Goal: Transaction & Acquisition: Purchase product/service

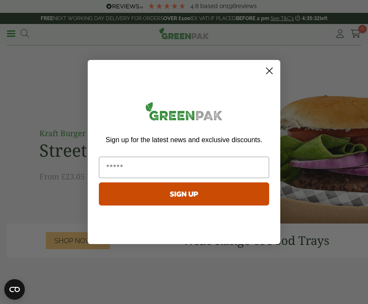
click at [273, 75] on circle "Close dialog" at bounding box center [269, 71] width 14 height 14
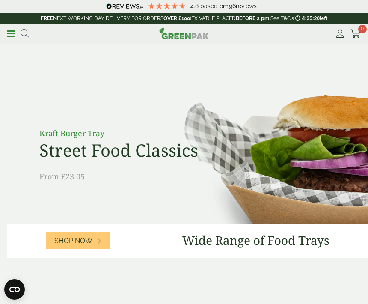
click at [98, 238] on icon at bounding box center [99, 240] width 4 height 7
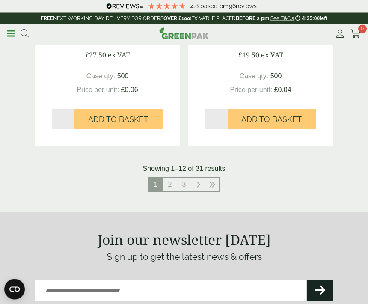
scroll to position [1687, 0]
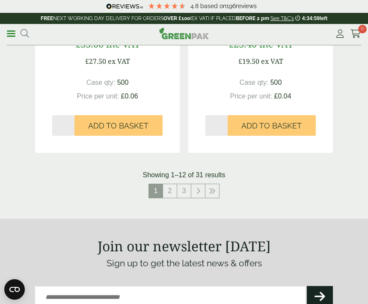
click at [169, 191] on link "2" at bounding box center [170, 191] width 14 height 14
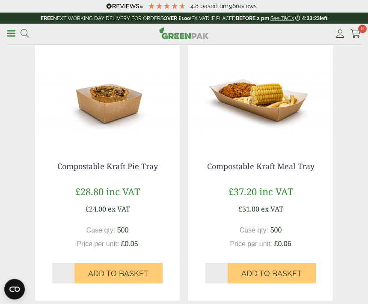
scroll to position [406, 0]
click at [303, 206] on div "£37.20 inc VAT £31.00 ex VAT" at bounding box center [260, 199] width 110 height 30
click at [294, 179] on div "Compostable Kraft Meal Tray £37.20 inc VAT £31.00 ex VAT Case qty: 500 Price pe…" at bounding box center [260, 223] width 145 height 156
click at [275, 165] on link "Compostable Kraft Meal Tray" at bounding box center [260, 166] width 107 height 10
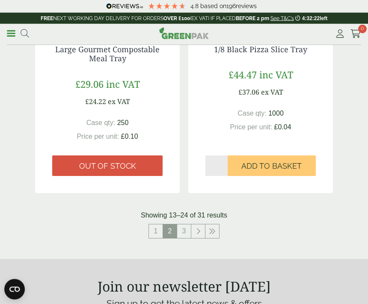
scroll to position [1637, 0]
click at [184, 230] on link "3" at bounding box center [184, 231] width 14 height 14
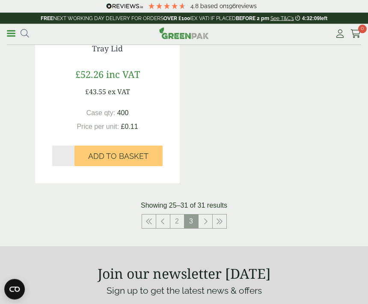
scroll to position [1085, 0]
click at [173, 222] on link "2" at bounding box center [177, 221] width 14 height 14
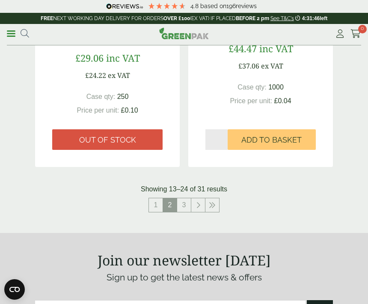
scroll to position [1658, 0]
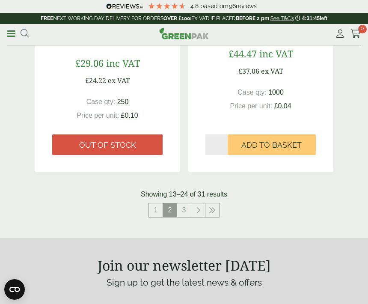
click at [151, 206] on link "1" at bounding box center [156, 210] width 14 height 14
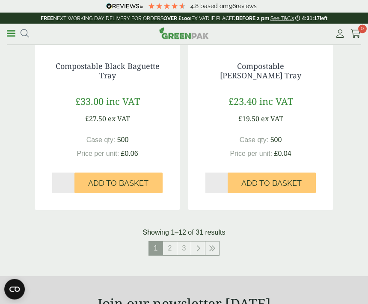
scroll to position [1629, 0]
click at [169, 249] on link "2" at bounding box center [170, 248] width 14 height 14
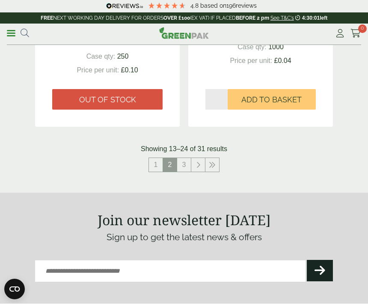
scroll to position [1703, 0]
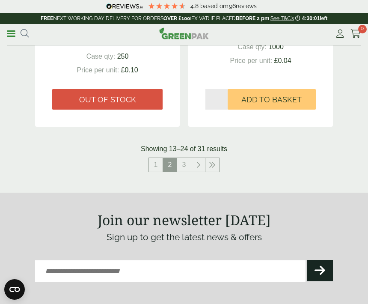
click at [155, 164] on link "1" at bounding box center [156, 165] width 14 height 14
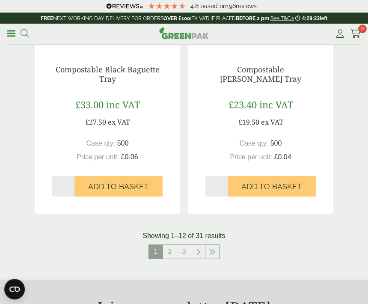
scroll to position [1626, 0]
click at [169, 250] on link "2" at bounding box center [170, 252] width 14 height 14
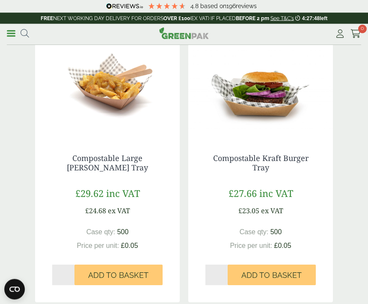
scroll to position [127, 0]
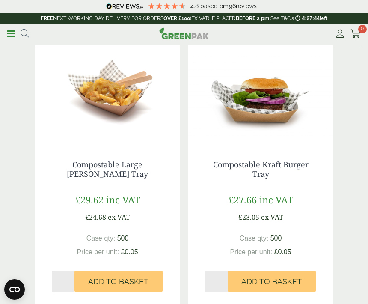
click at [335, 37] on icon at bounding box center [340, 34] width 11 height 9
click at [127, 167] on link "Compostable Large [PERSON_NAME] Tray" at bounding box center [107, 169] width 81 height 20
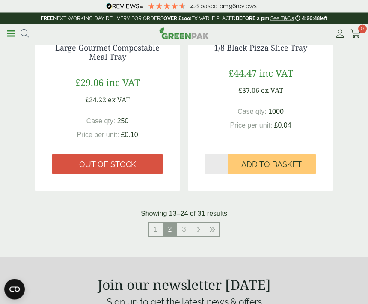
scroll to position [1641, 0]
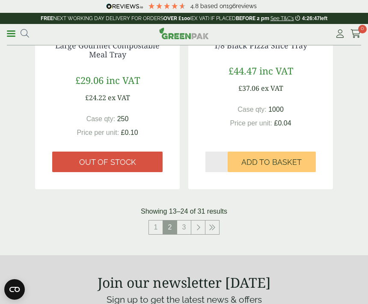
click at [157, 224] on link "1" at bounding box center [156, 227] width 14 height 14
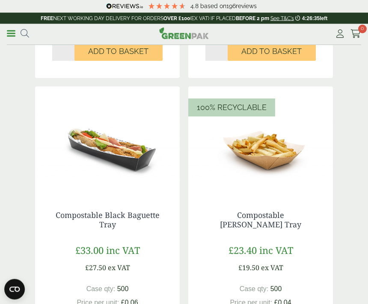
scroll to position [1480, 0]
click at [284, 212] on link "Compostable Kraft Chip Tray" at bounding box center [260, 220] width 81 height 20
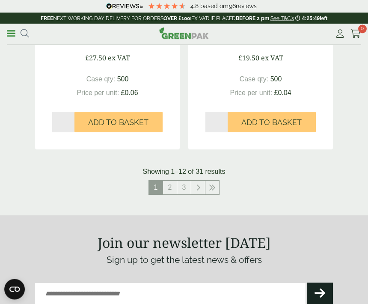
scroll to position [1690, 0]
click at [171, 186] on link "2" at bounding box center [170, 188] width 14 height 14
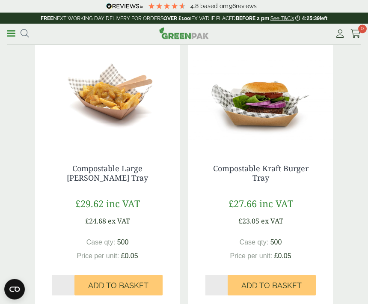
scroll to position [123, 0]
click at [352, 33] on icon at bounding box center [355, 34] width 11 height 9
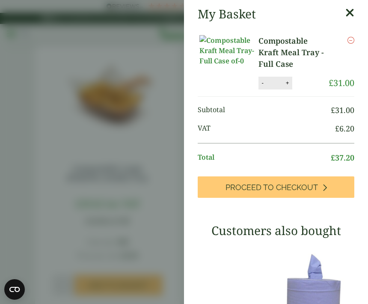
click at [347, 12] on icon at bounding box center [349, 13] width 9 height 12
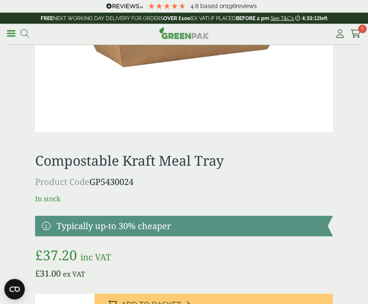
scroll to position [733, 0]
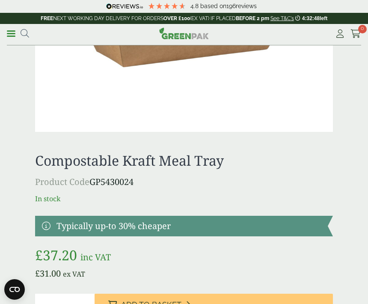
click at [205, 303] on button "Add to Basket" at bounding box center [214, 304] width 238 height 21
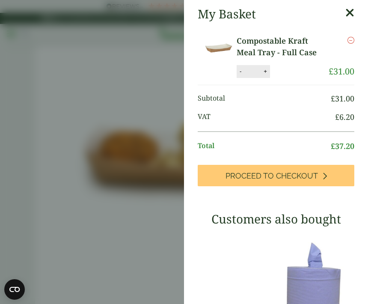
scroll to position [0, 0]
click at [349, 11] on icon at bounding box center [349, 13] width 9 height 12
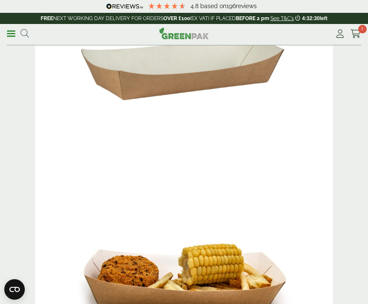
scroll to position [297, 0]
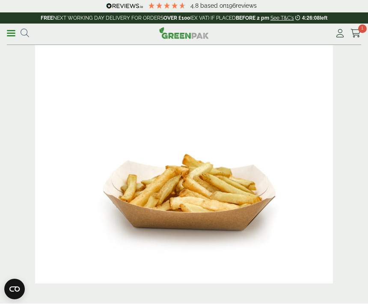
scroll to position [383, 0]
